Goal: Task Accomplishment & Management: Manage account settings

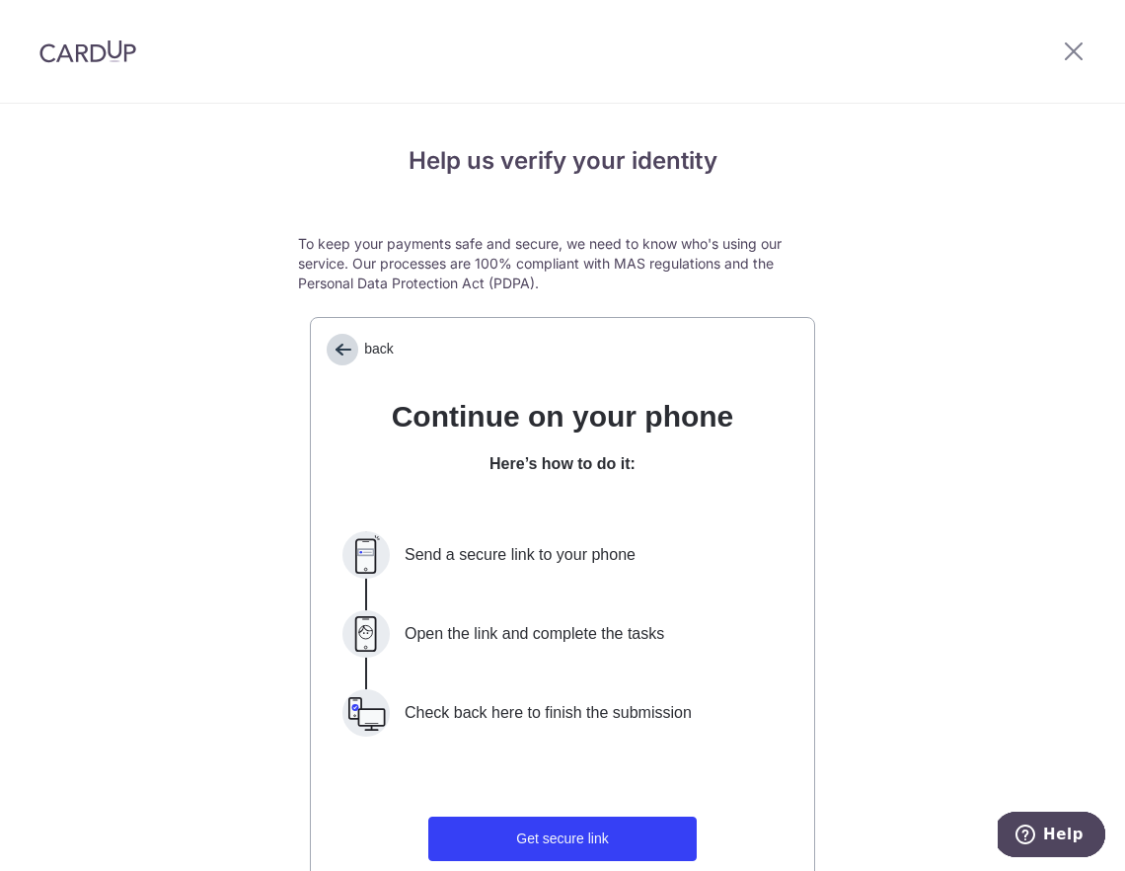
click at [349, 354] on span "back" at bounding box center [343, 350] width 32 height 32
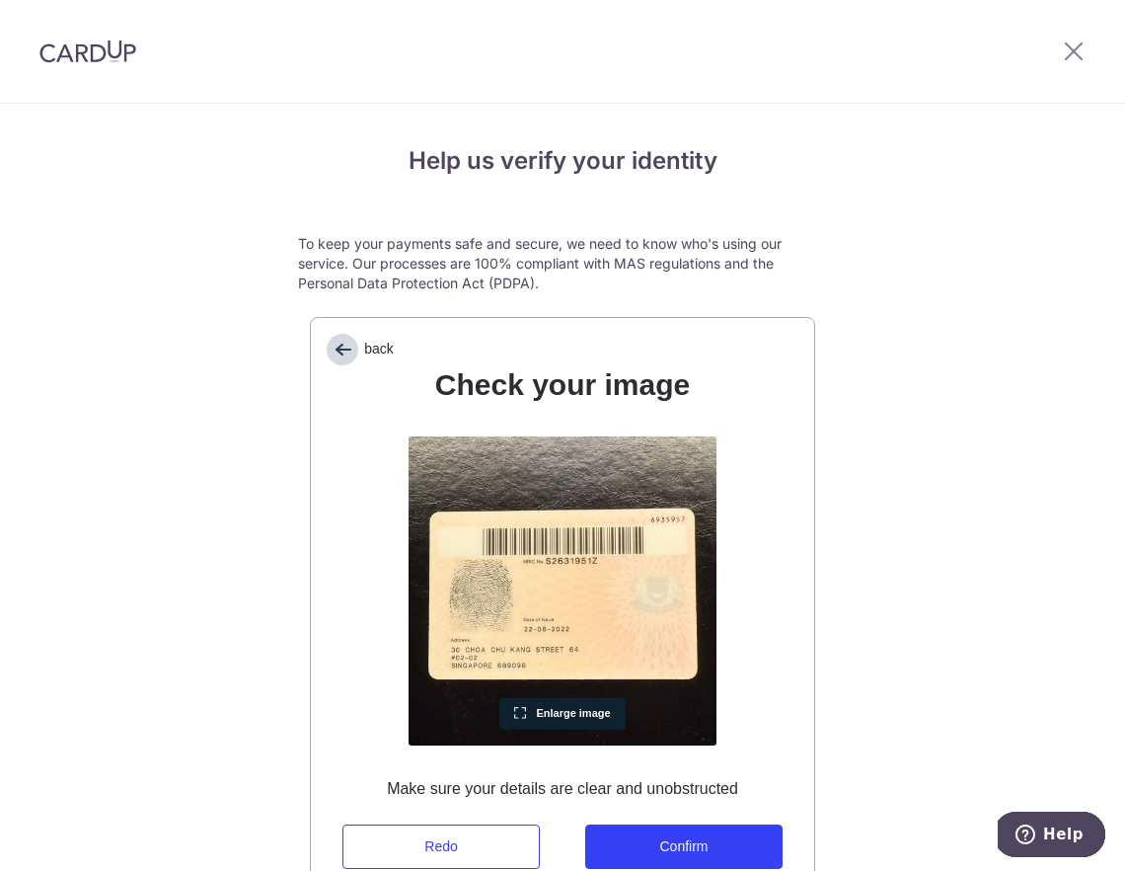
click at [346, 350] on span "back" at bounding box center [343, 350] width 32 height 32
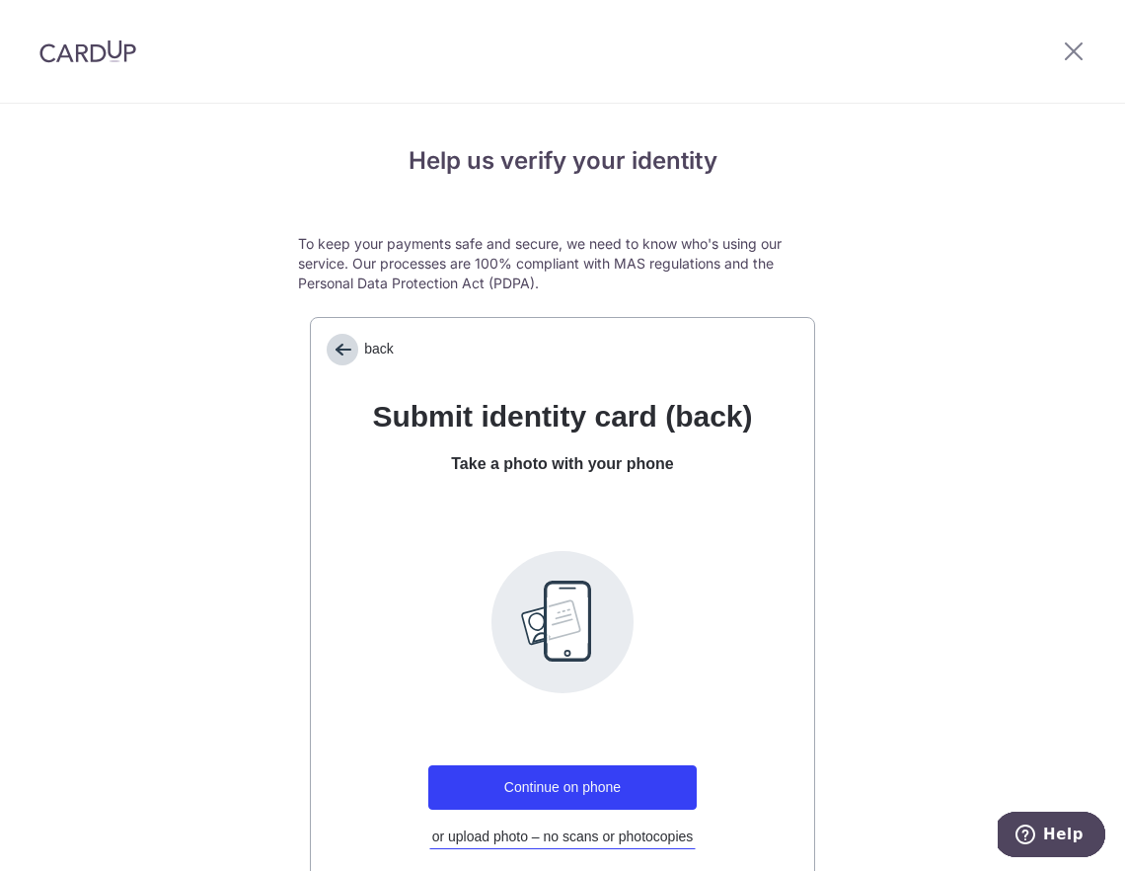
click at [345, 350] on span "back" at bounding box center [343, 350] width 32 height 32
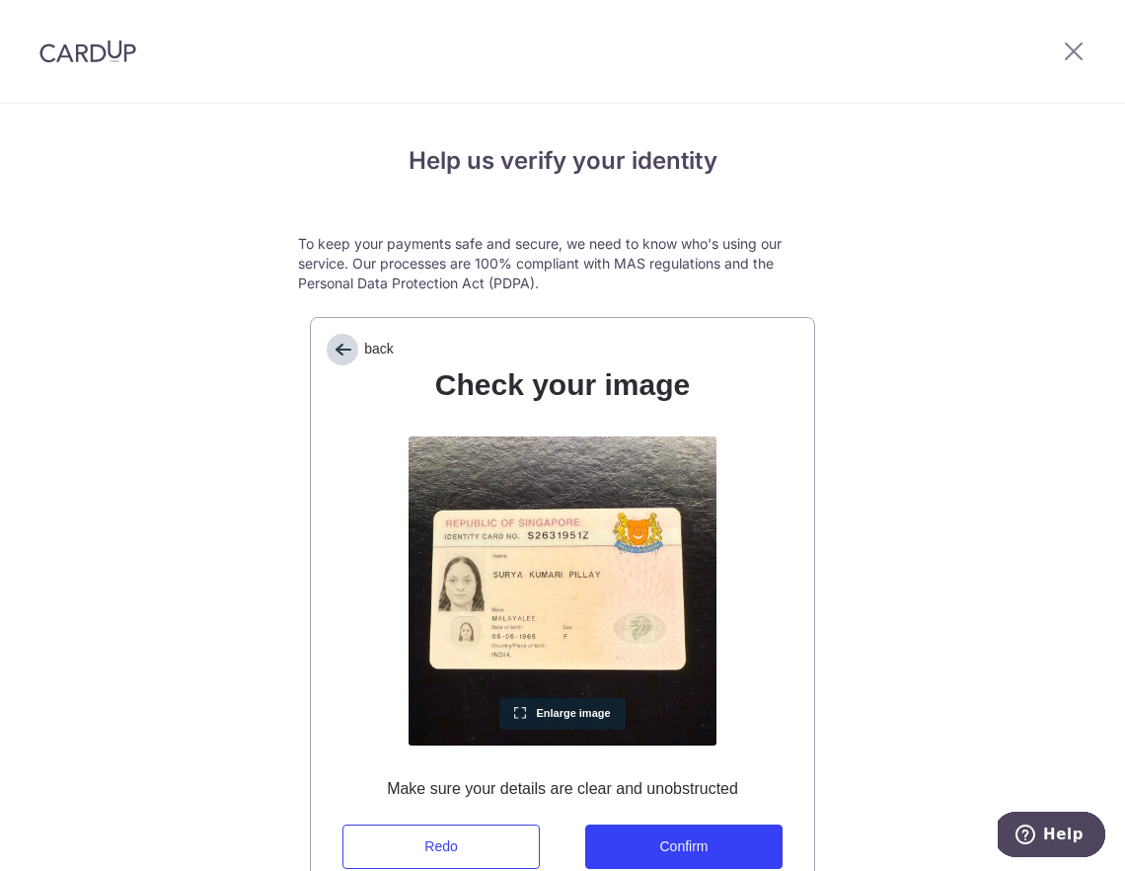
click at [343, 347] on span "back" at bounding box center [343, 350] width 32 height 32
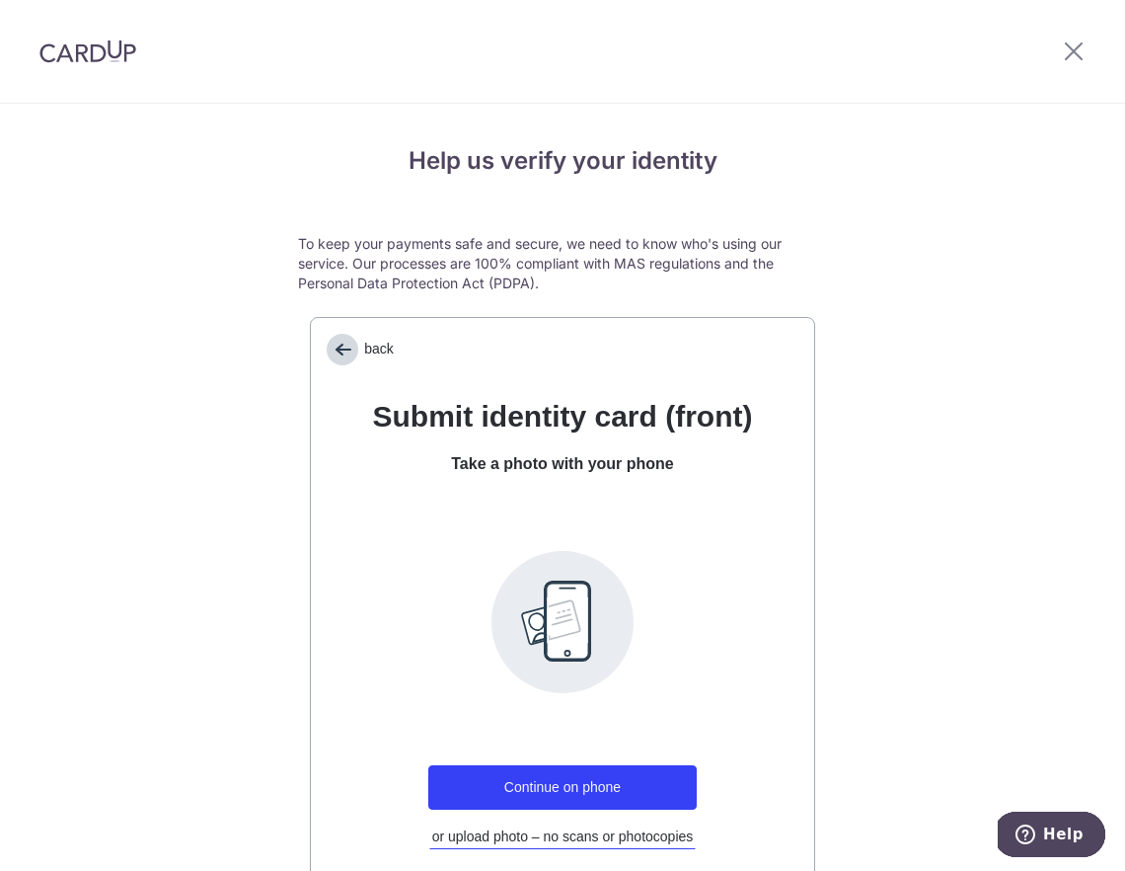
click at [343, 347] on span "back" at bounding box center [343, 350] width 32 height 32
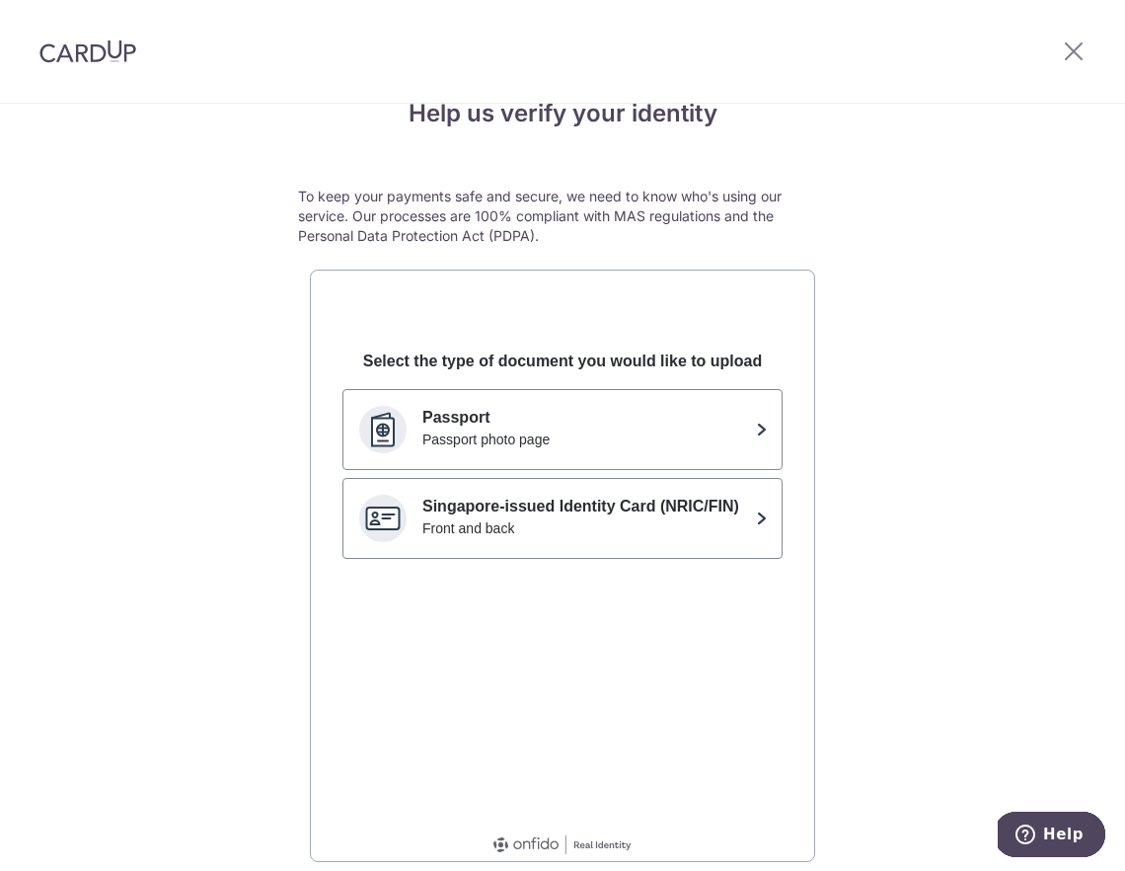
scroll to position [20, 0]
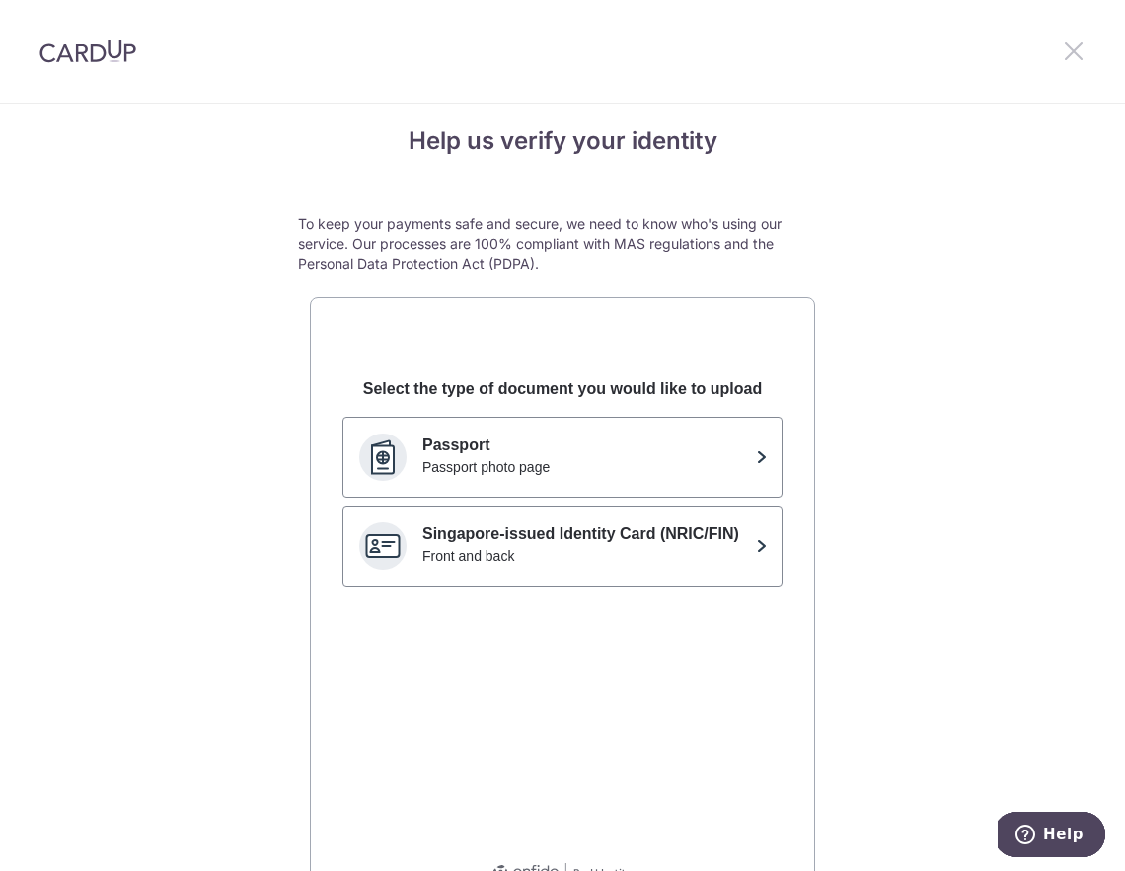
click at [1079, 47] on icon at bounding box center [1074, 50] width 24 height 25
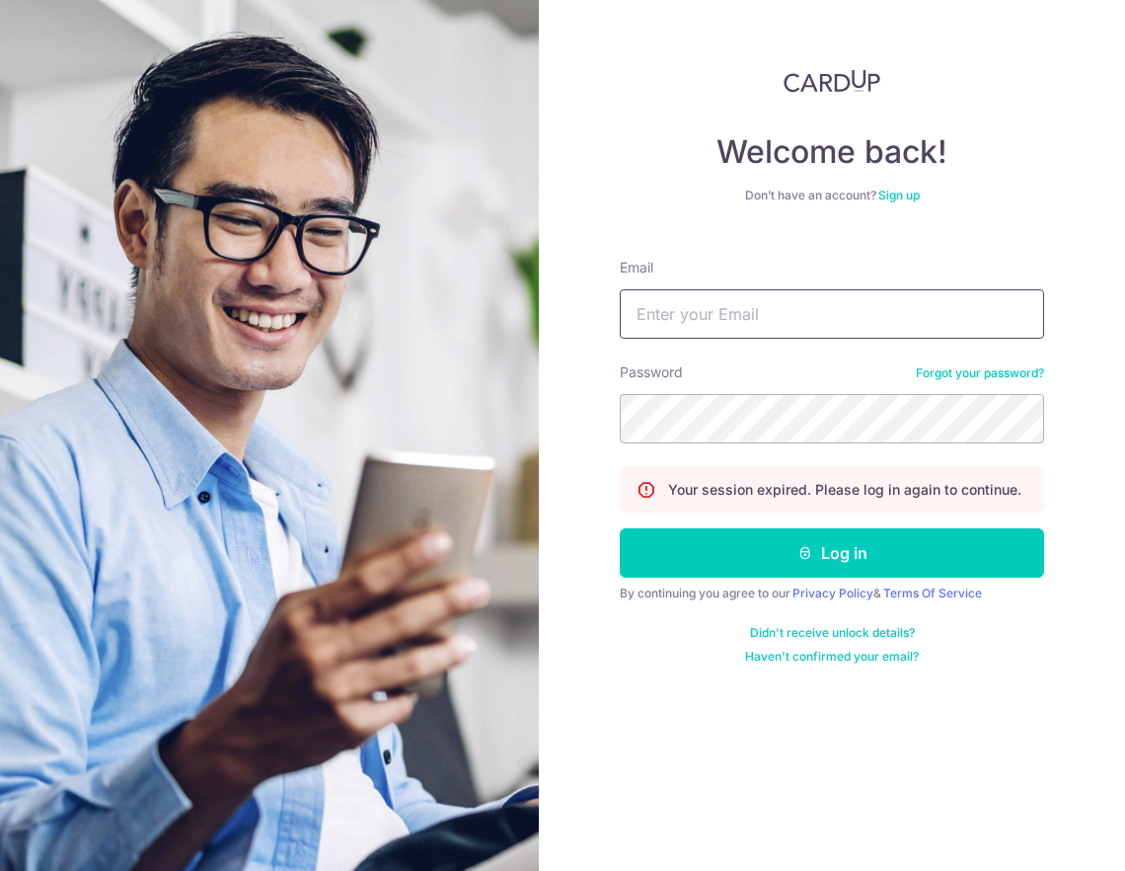
click at [736, 311] on input "Email" at bounding box center [832, 313] width 424 height 49
type input "[EMAIL_ADDRESS][DOMAIN_NAME]"
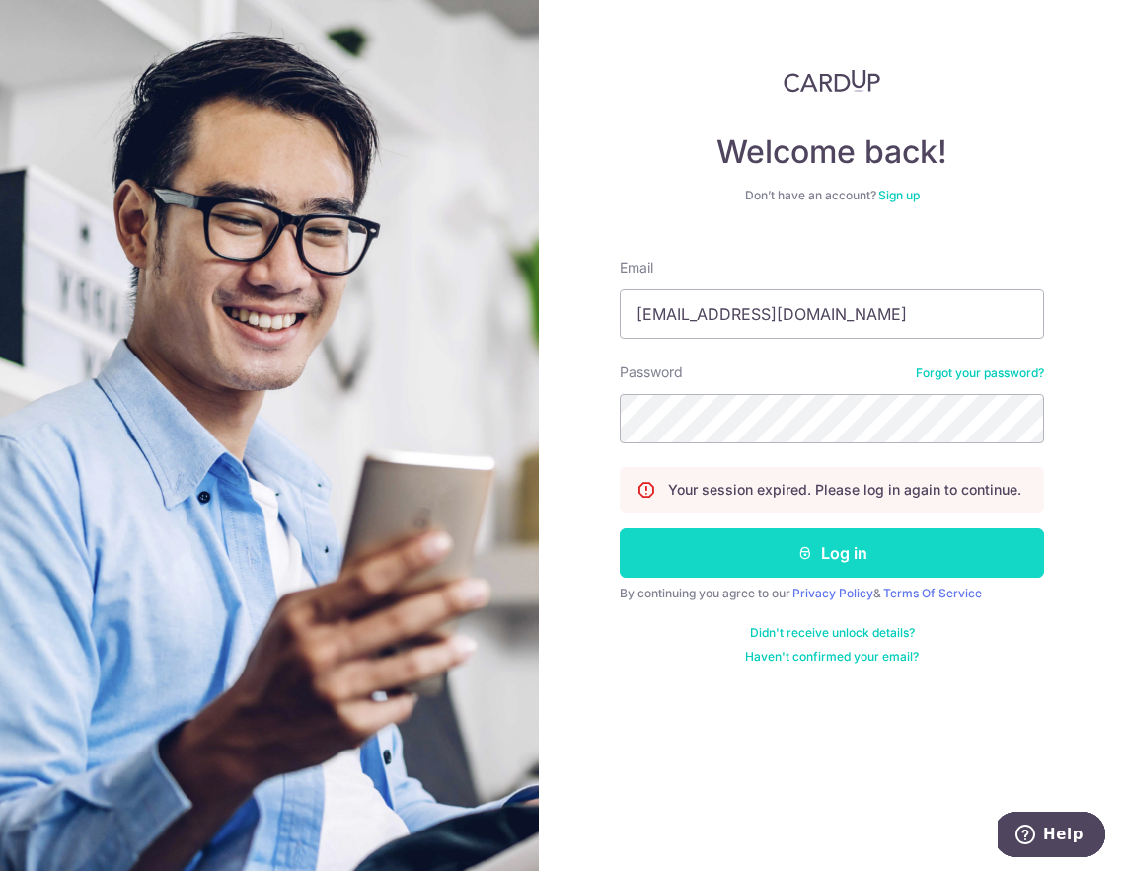
click at [862, 560] on button "Log in" at bounding box center [832, 552] width 424 height 49
